Goal: Find specific page/section: Find specific page/section

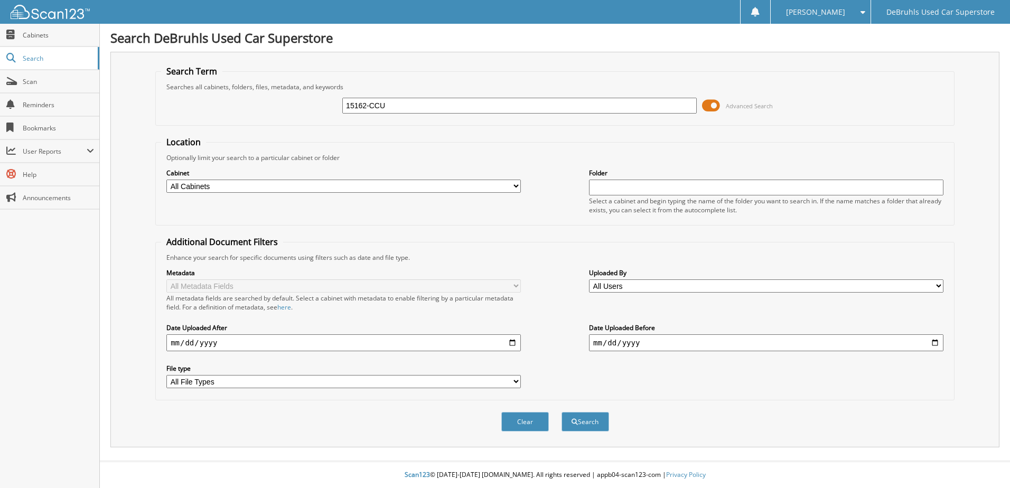
type input "15162-CCU"
click at [562, 412] on button "Search" at bounding box center [586, 422] width 48 height 20
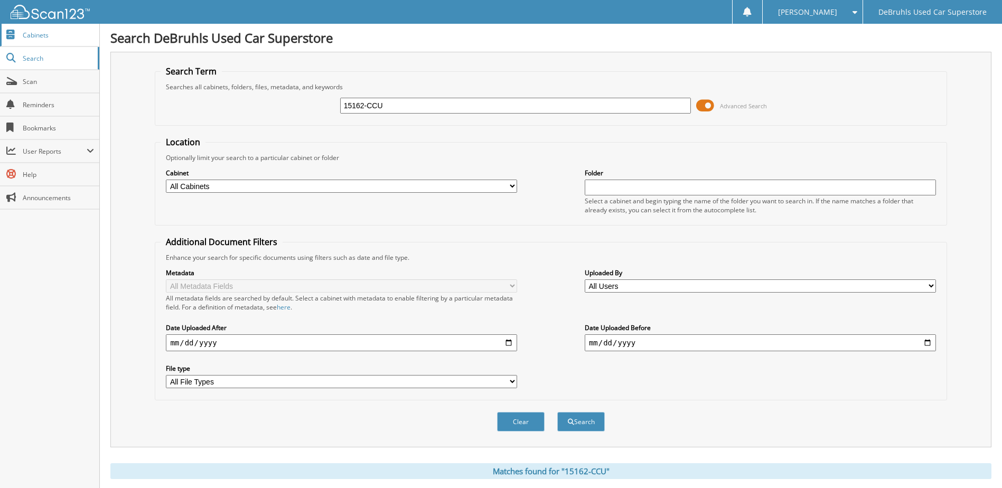
click at [28, 42] on link "Cabinets" at bounding box center [49, 35] width 99 height 23
